Goal: Book appointment/travel/reservation

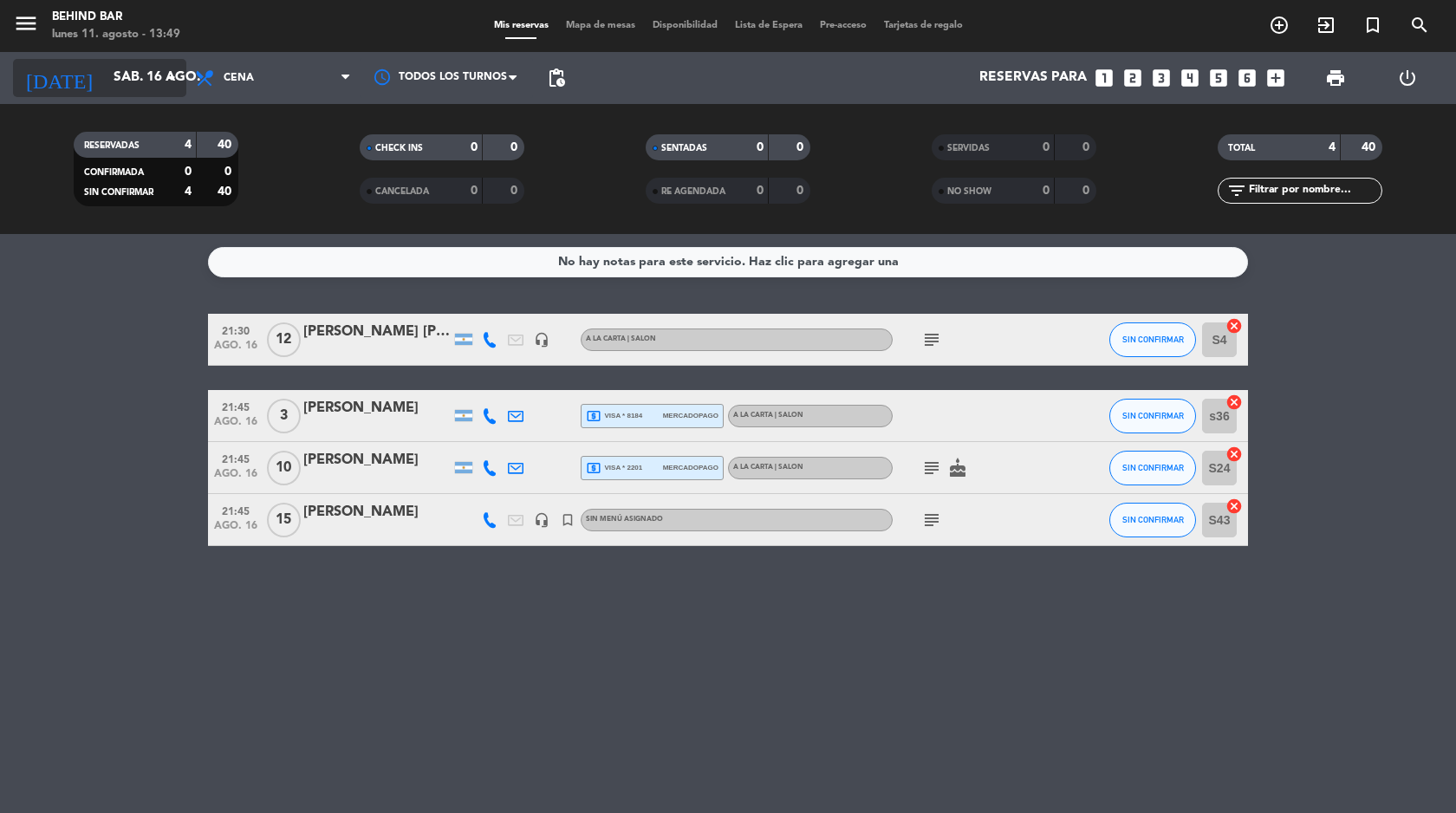
click at [163, 89] on input "sáb. 16 ago." at bounding box center [193, 78] width 176 height 33
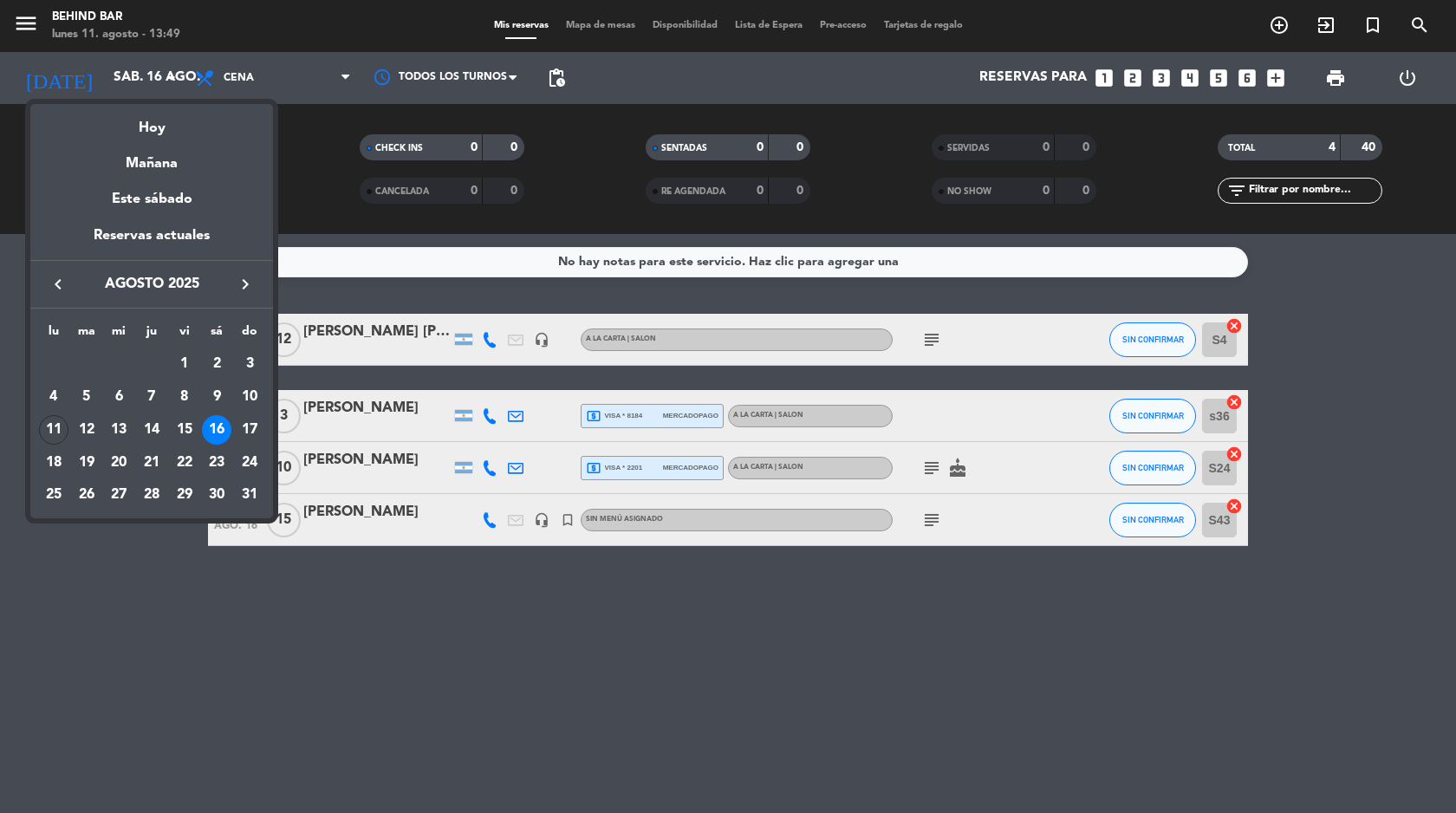
click at [714, 522] on div at bounding box center [728, 406] width 1456 height 813
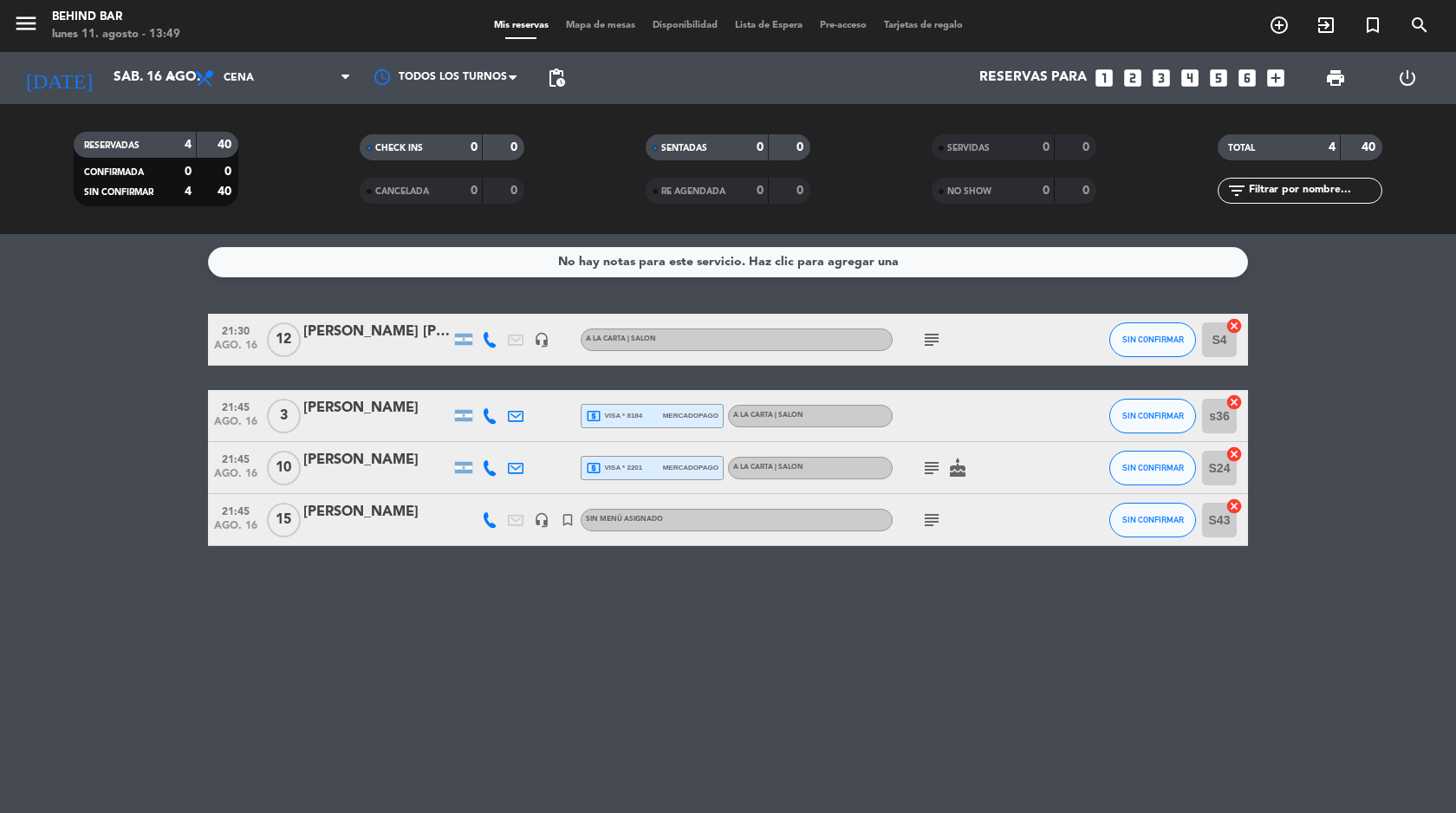
click at [932, 523] on icon "subject" at bounding box center [932, 520] width 21 height 21
click at [435, 525] on div at bounding box center [377, 532] width 147 height 14
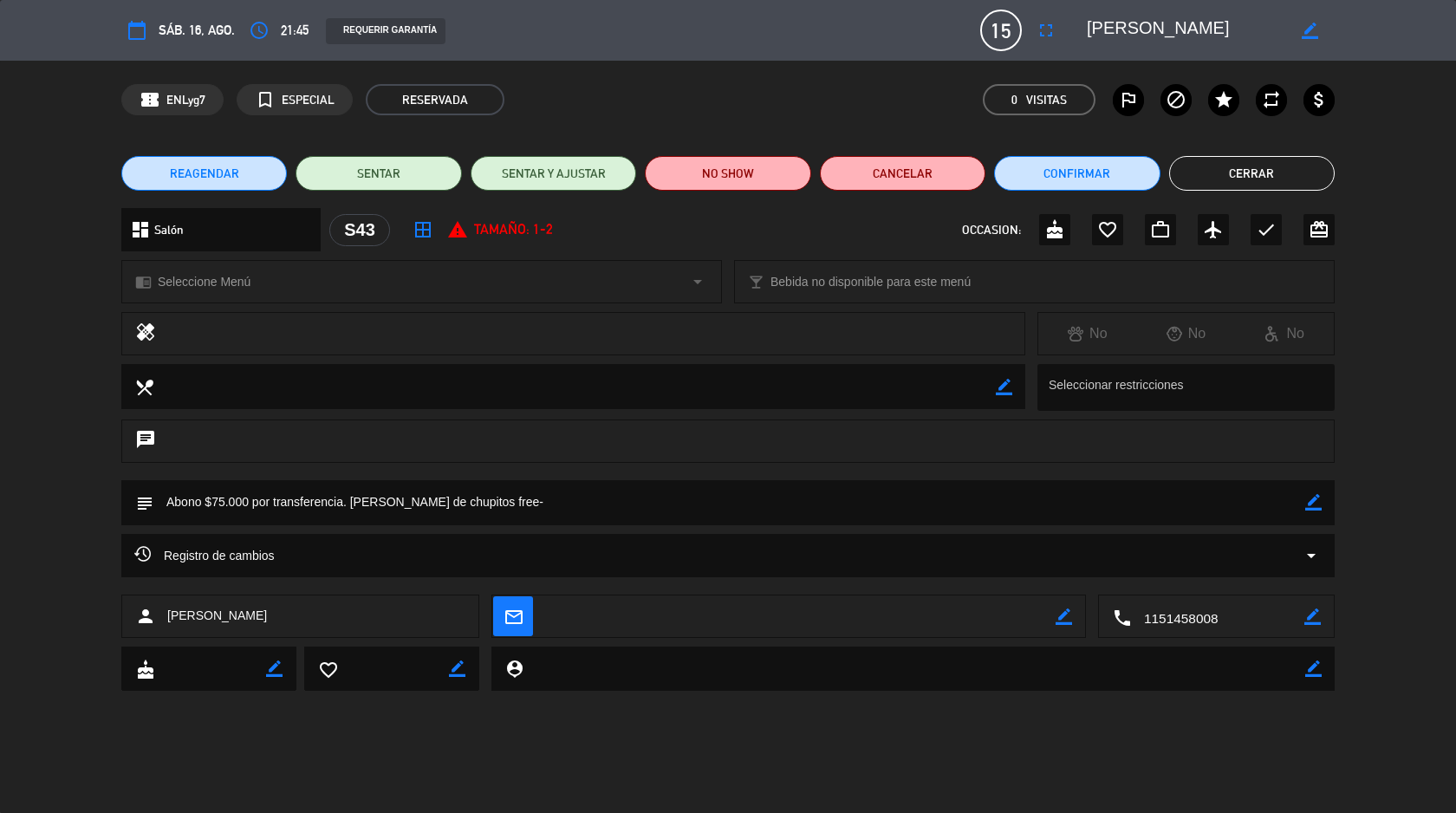
click at [383, 283] on div "chrome_reader_mode Seleccione Menú arrow_drop_down" at bounding box center [422, 281] width 599 height 42
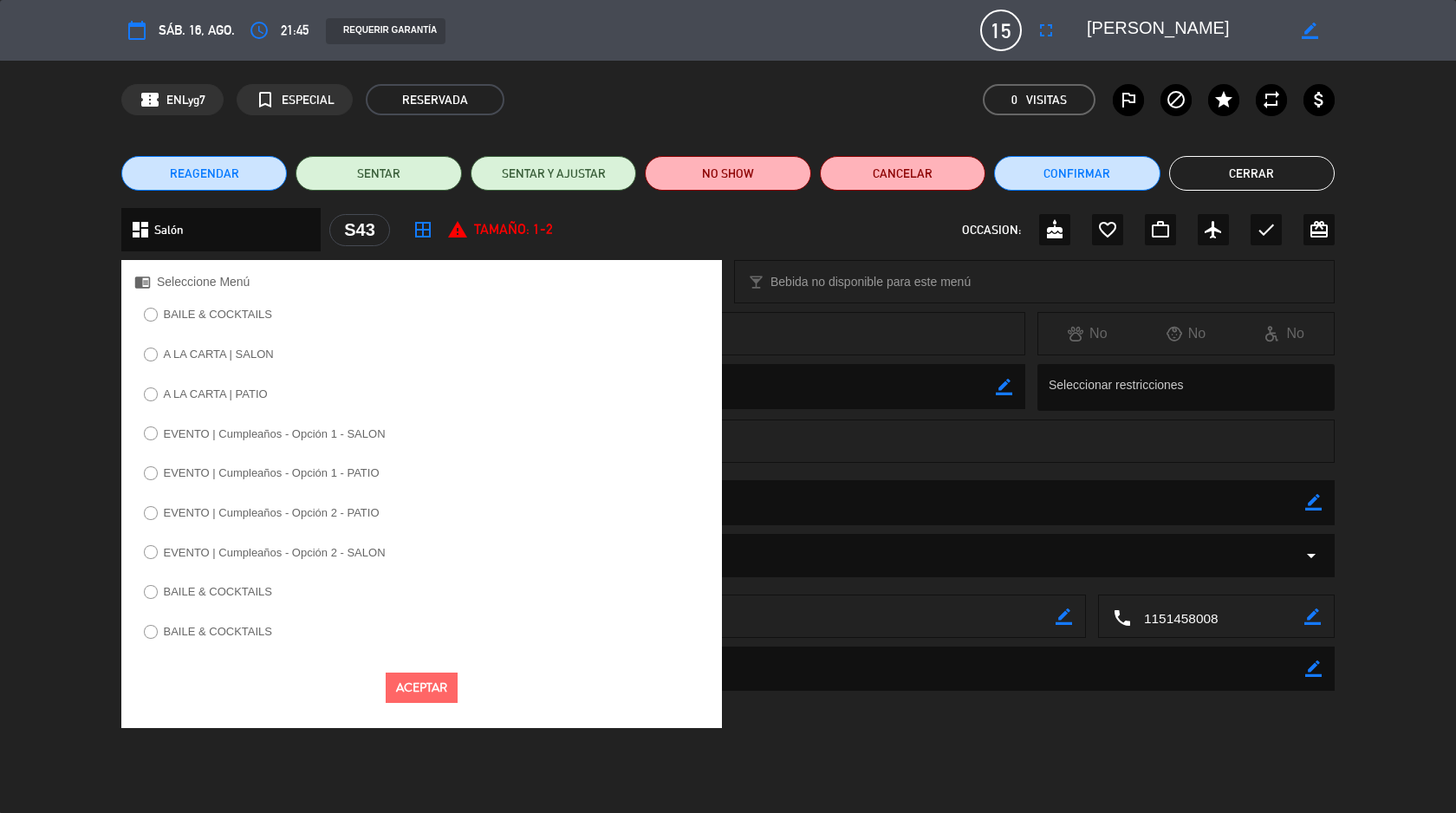
click at [244, 362] on label "A LA CARTA | SALON" at bounding box center [208, 357] width 148 height 28
click at [407, 687] on button "Aceptar" at bounding box center [421, 688] width 72 height 31
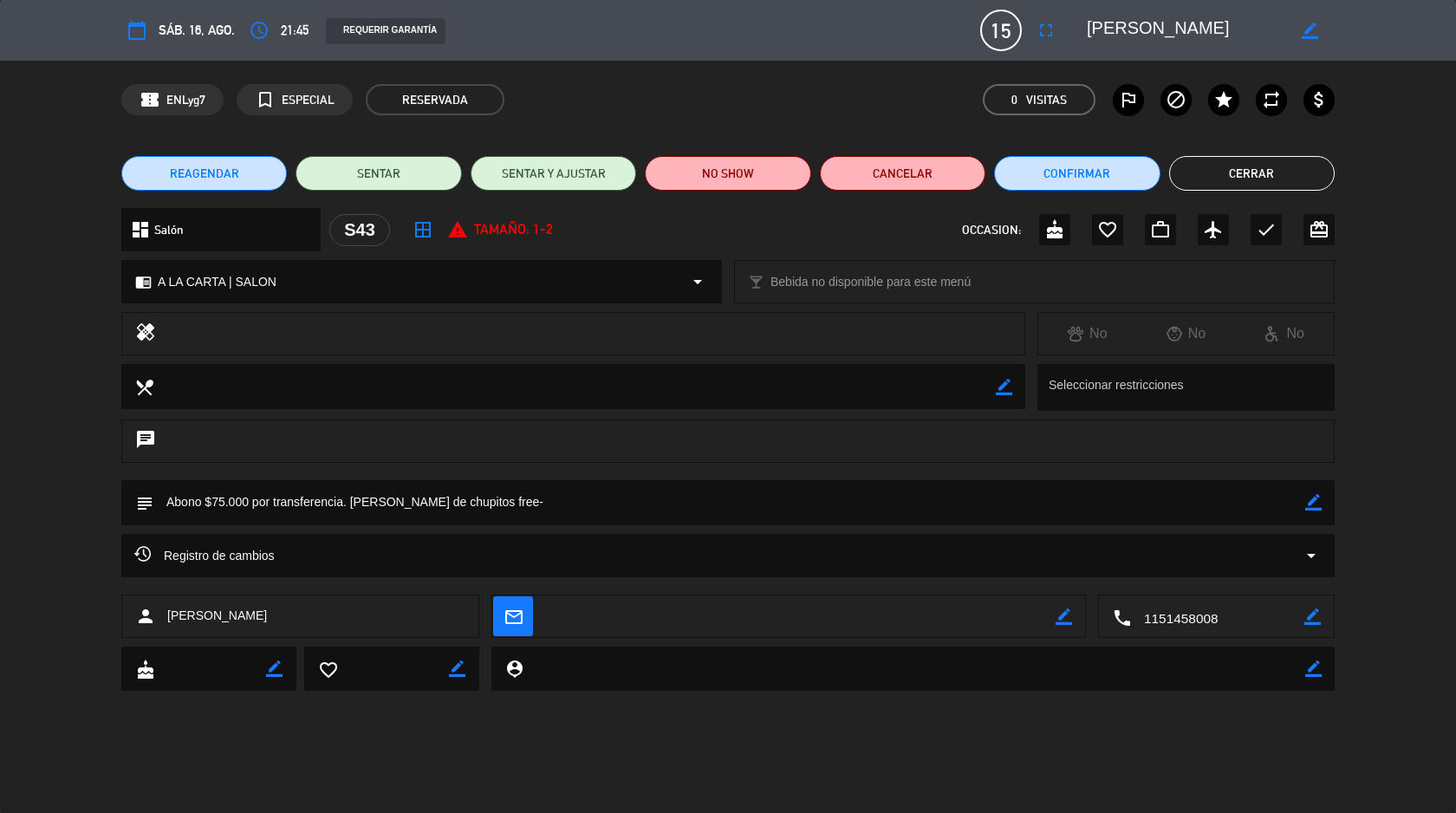
click at [1262, 170] on button "Cerrar" at bounding box center [1253, 174] width 166 height 34
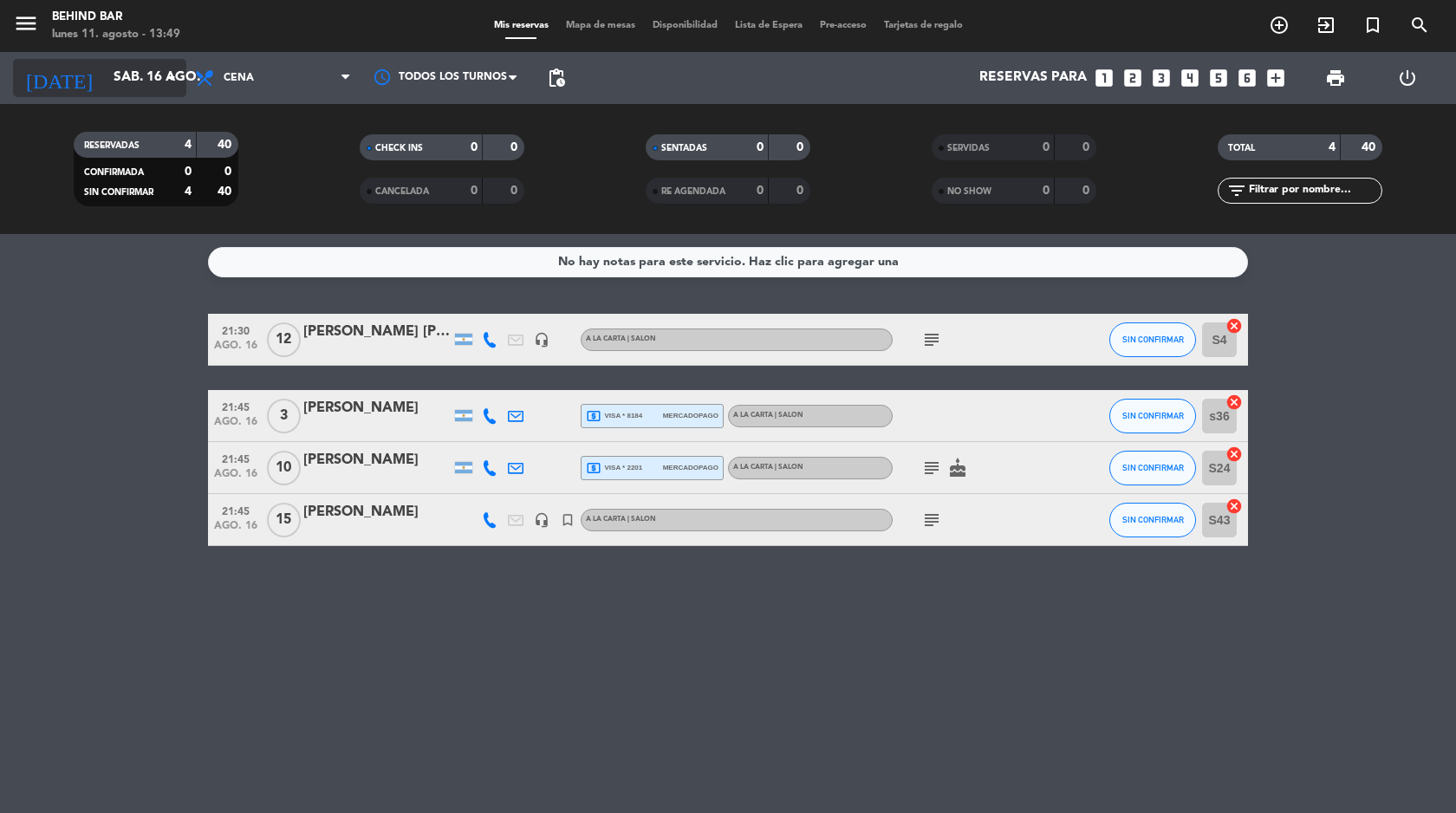
click at [133, 73] on input "sáb. 16 ago." at bounding box center [193, 78] width 176 height 33
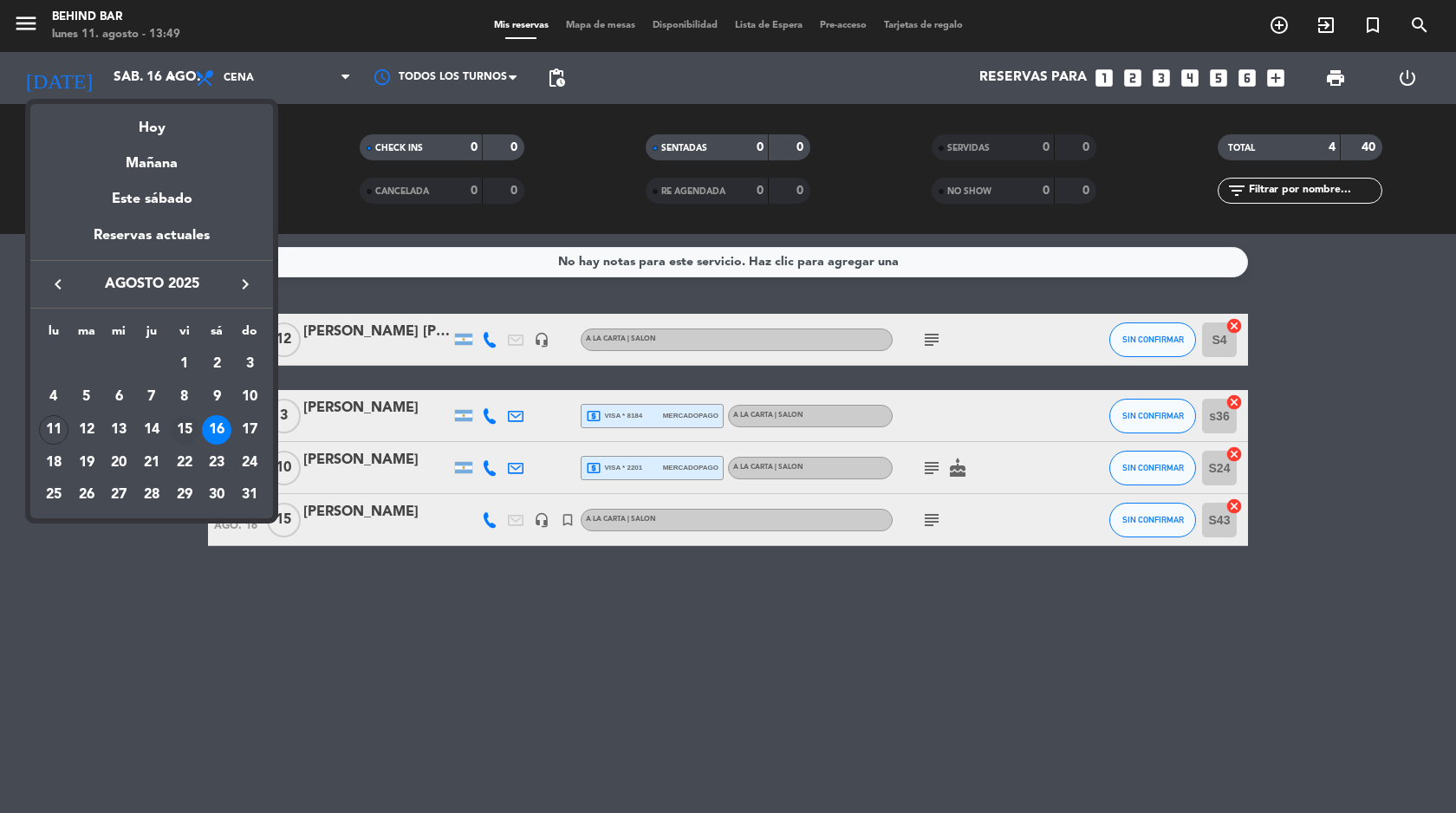
click at [185, 421] on div "15" at bounding box center [184, 429] width 30 height 30
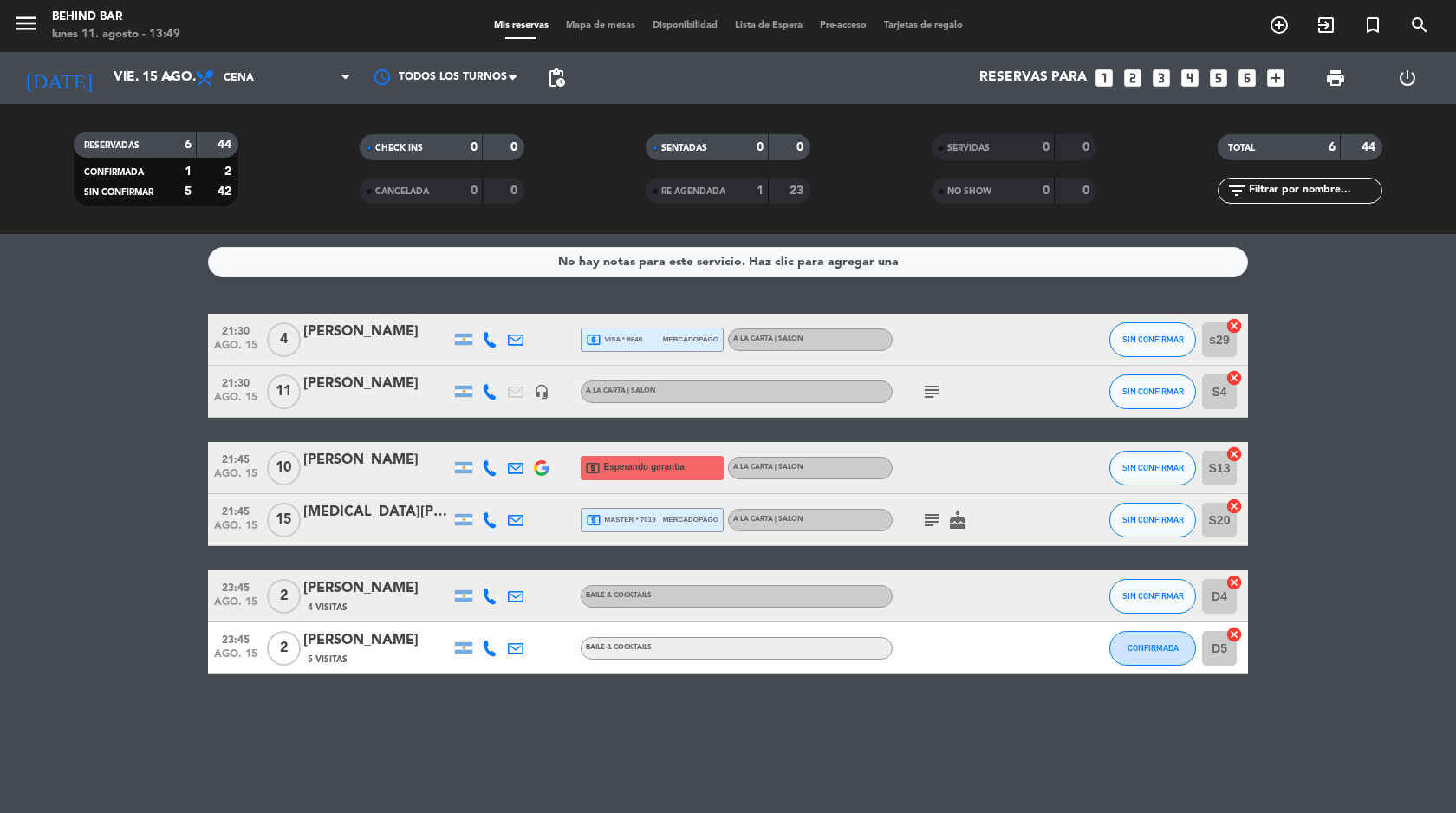
click at [930, 386] on icon "subject" at bounding box center [932, 392] width 21 height 21
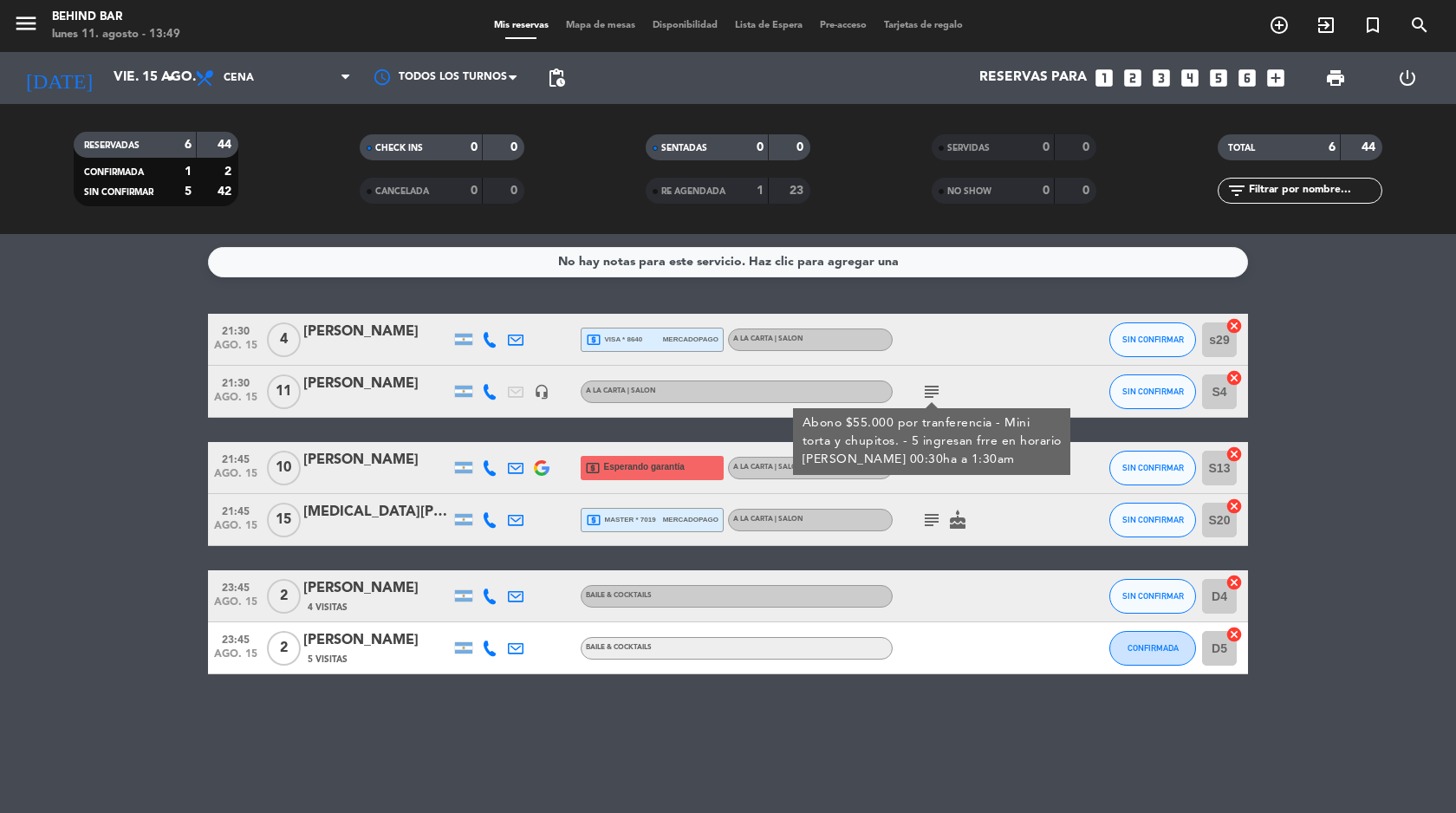
click at [930, 385] on icon "subject" at bounding box center [932, 392] width 21 height 21
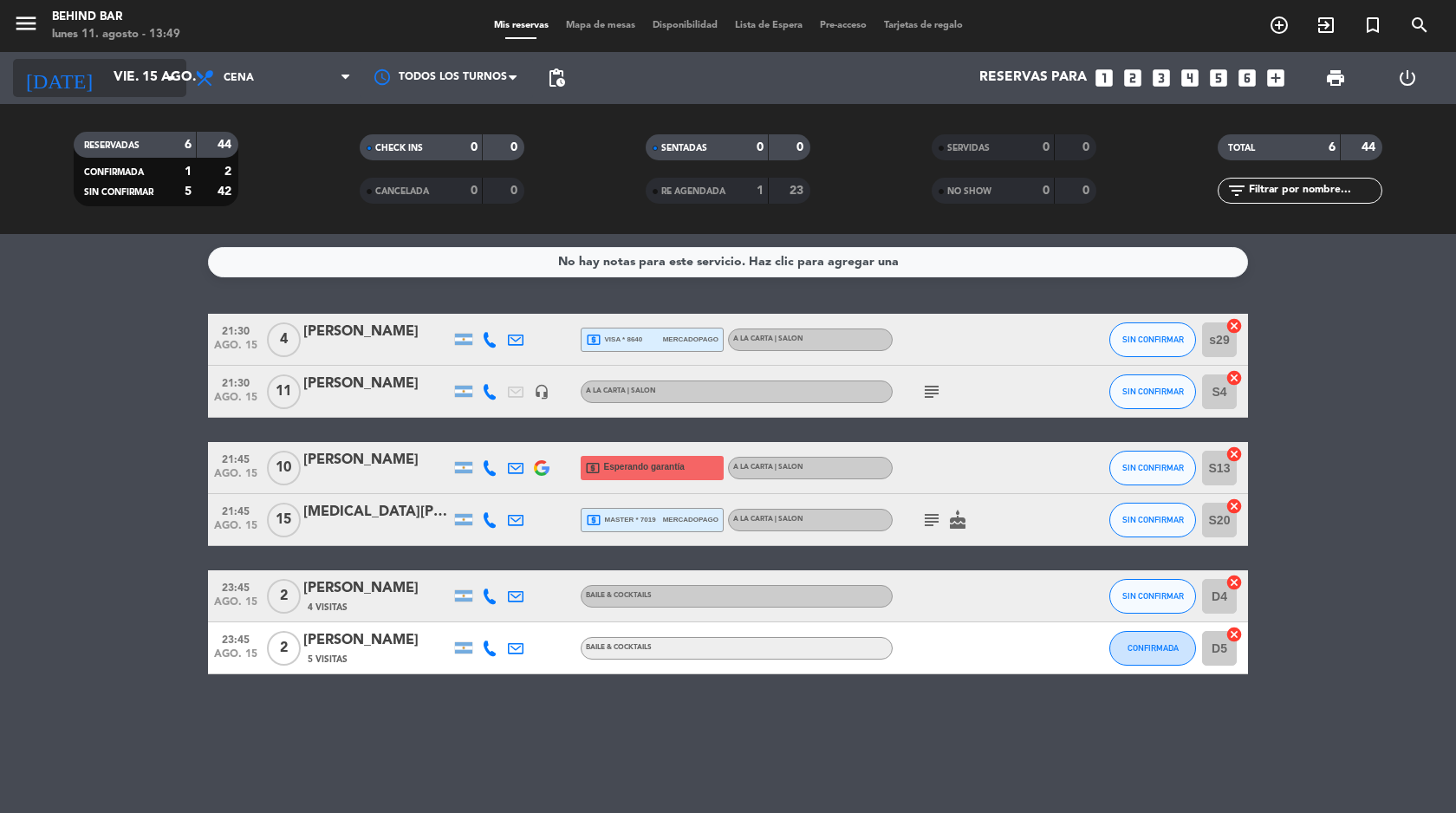
click at [153, 76] on input "vie. 15 ago." at bounding box center [193, 78] width 176 height 33
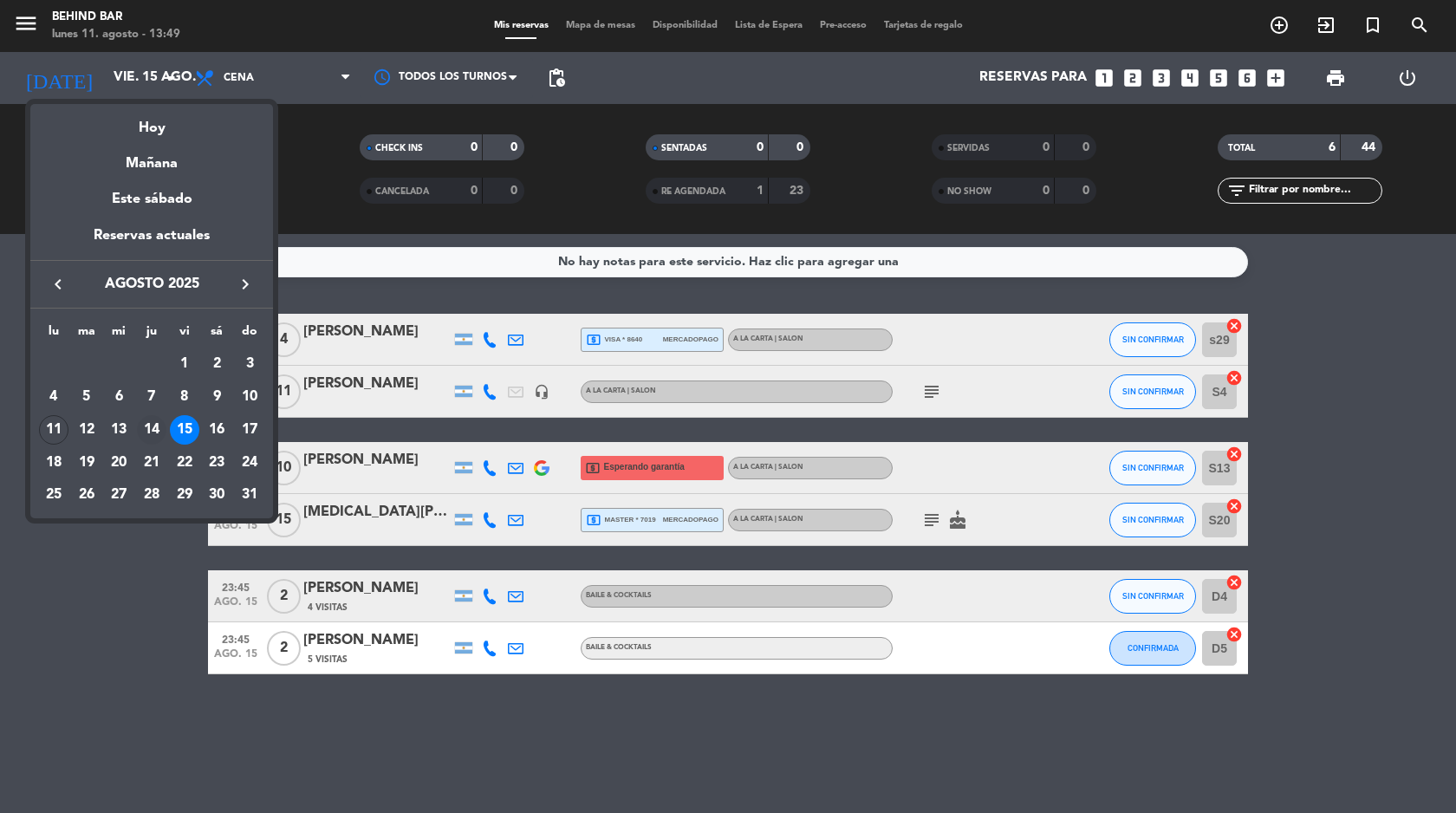
click at [157, 423] on div "14" at bounding box center [152, 429] width 30 height 30
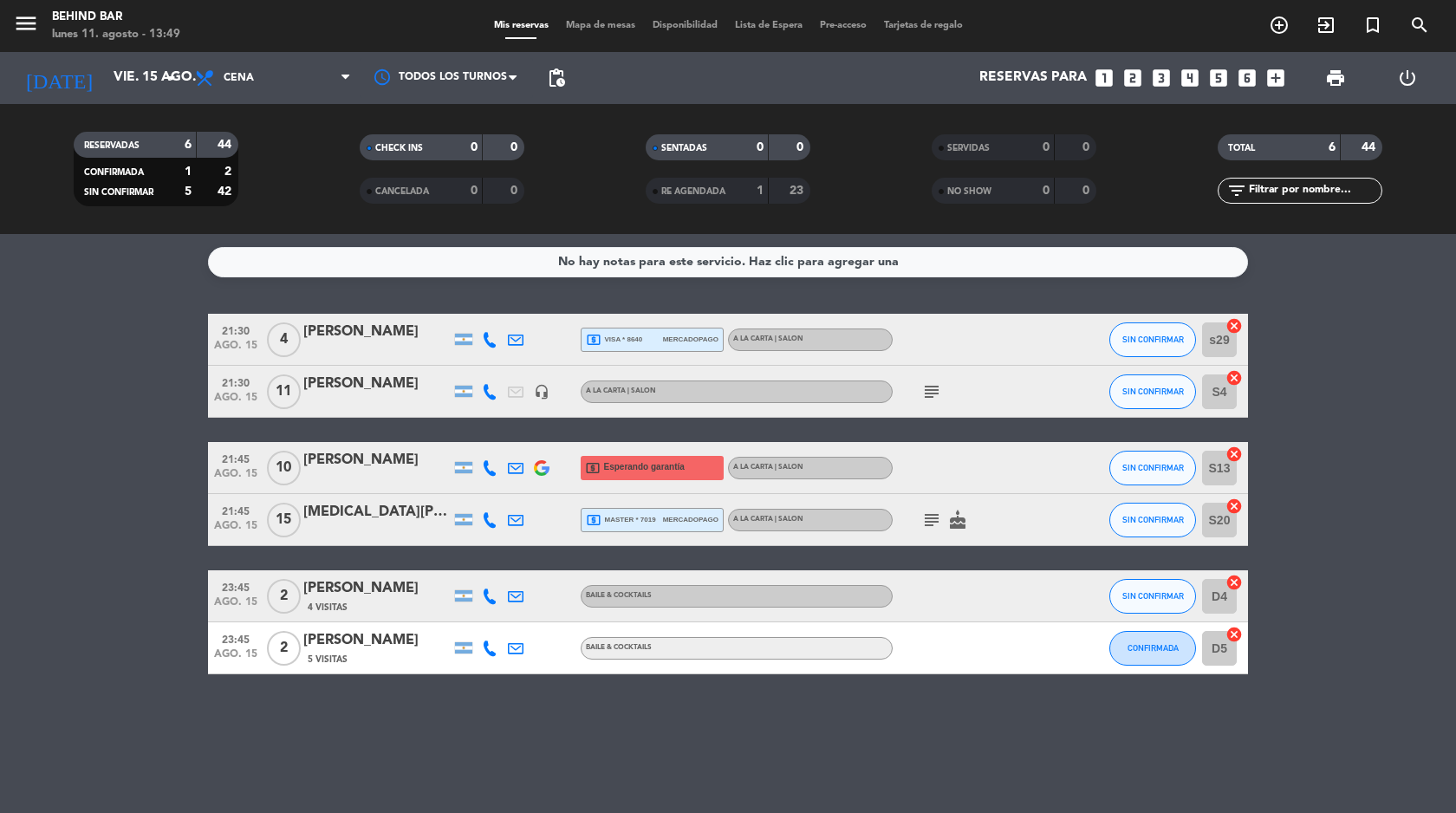
type input "jue. 14 ago."
